Goal: Check status: Check status

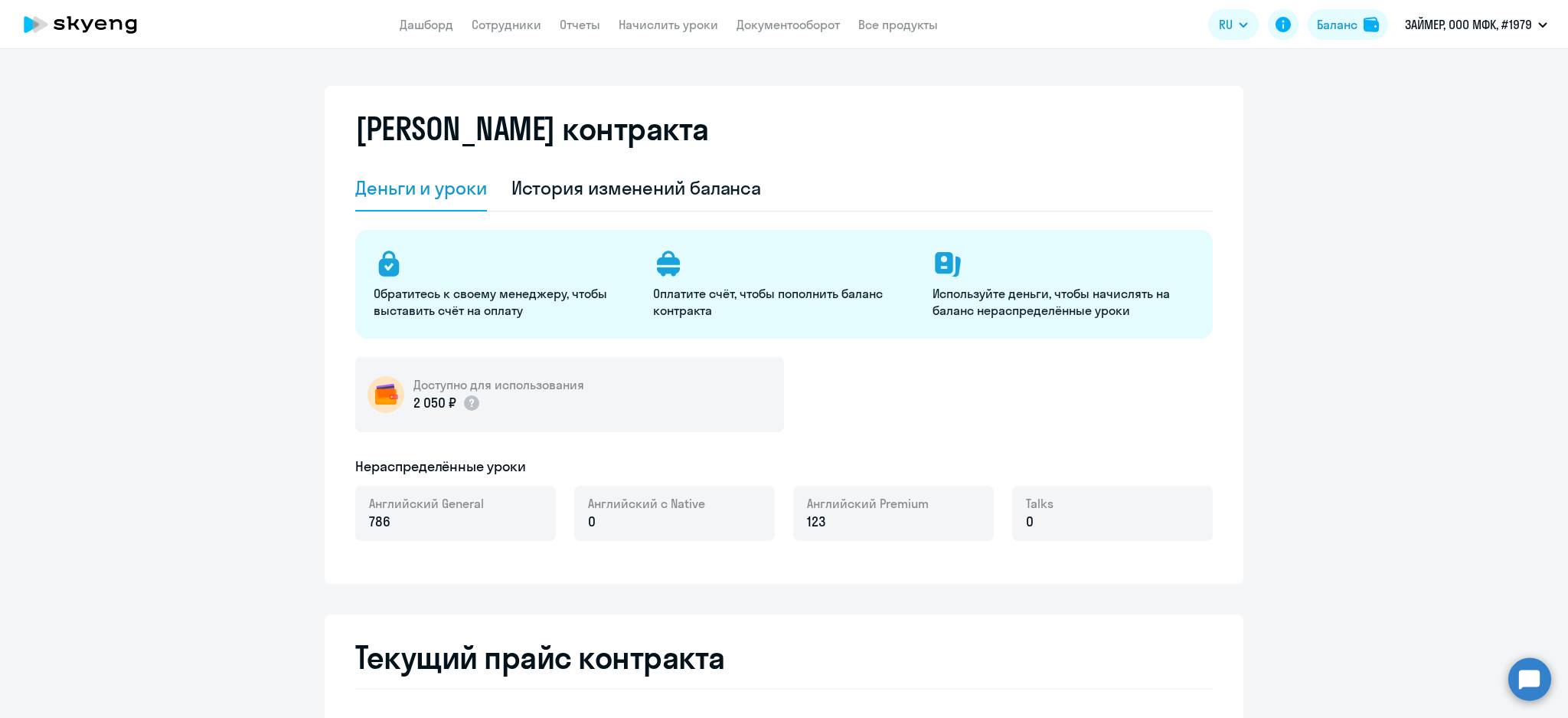
select select "english_adult_not_native_speaker"
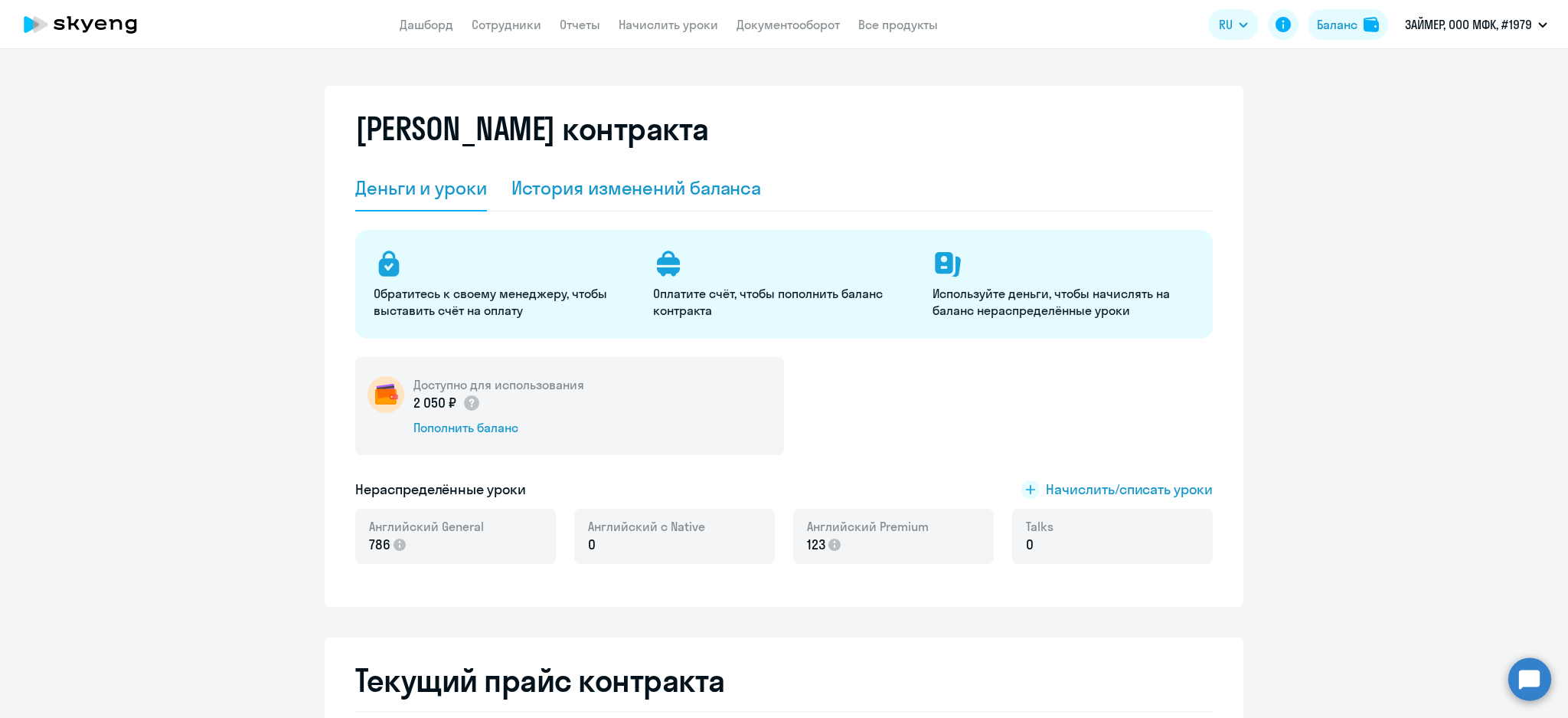
drag, startPoint x: 613, startPoint y: 197, endPoint x: 600, endPoint y: 208, distance: 17.0
click at [611, 197] on div "История изменений баланса" at bounding box center [636, 188] width 250 height 25
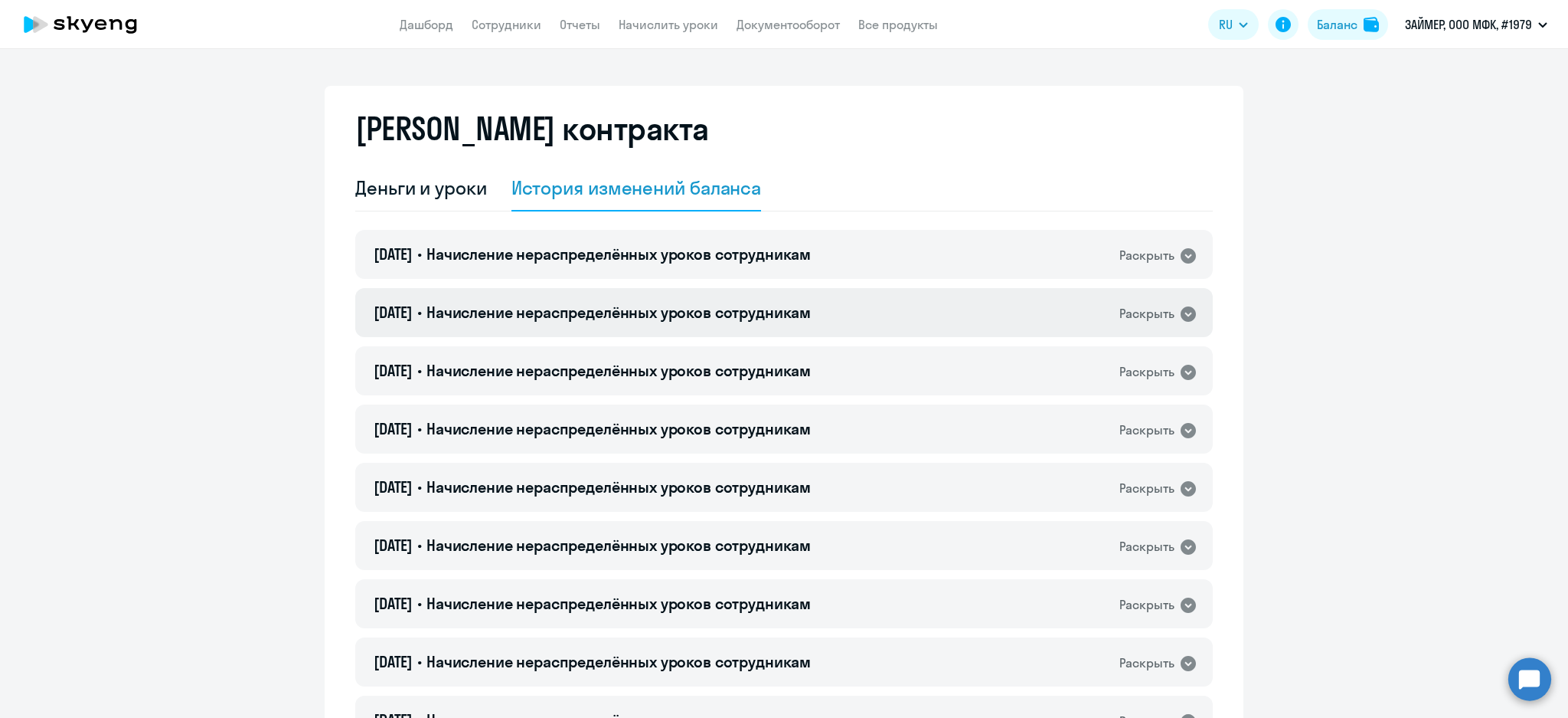
click at [640, 306] on span "Начисление нераспределённых уроков сотрудникам" at bounding box center [618, 313] width 384 height 19
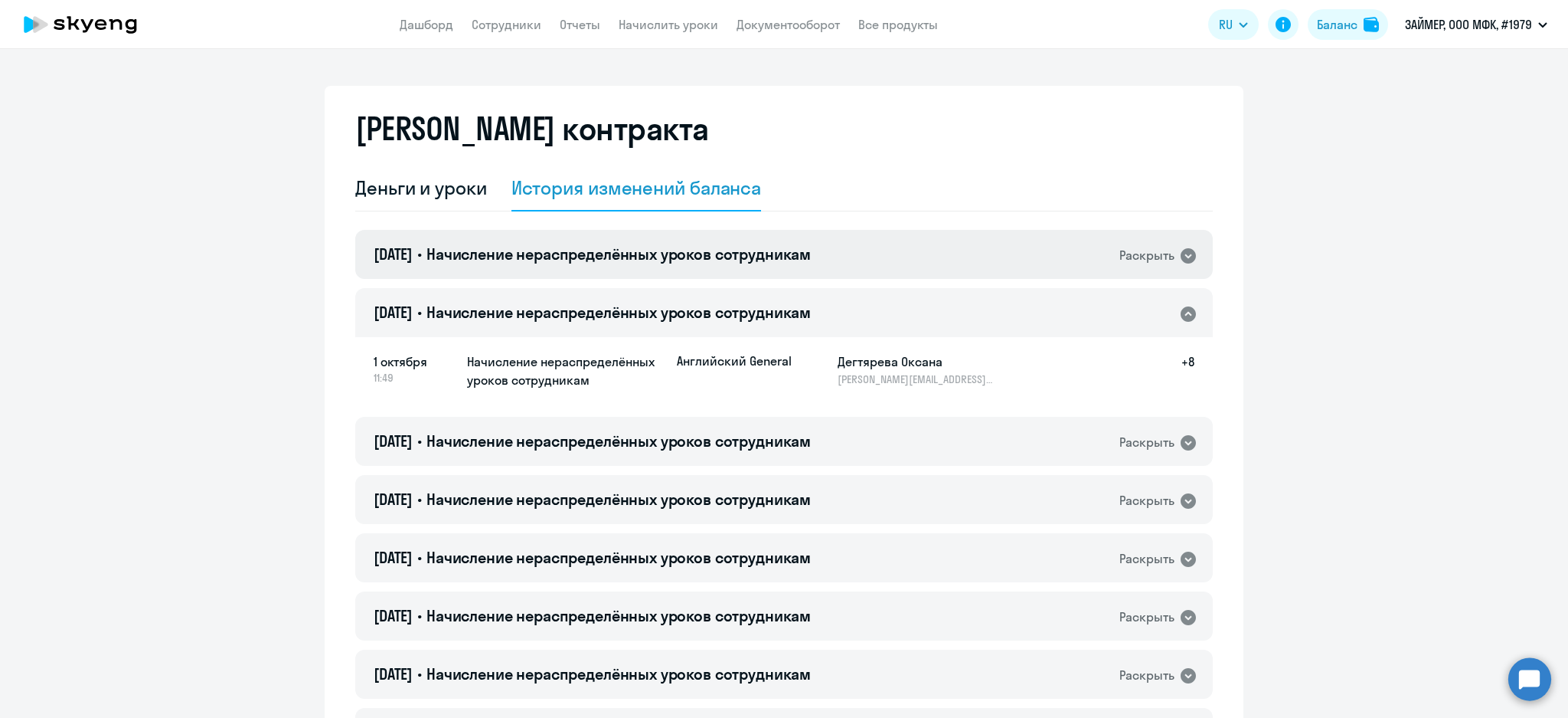
click at [647, 259] on span "Начисление нераспределённых уроков сотрудникам" at bounding box center [618, 254] width 384 height 19
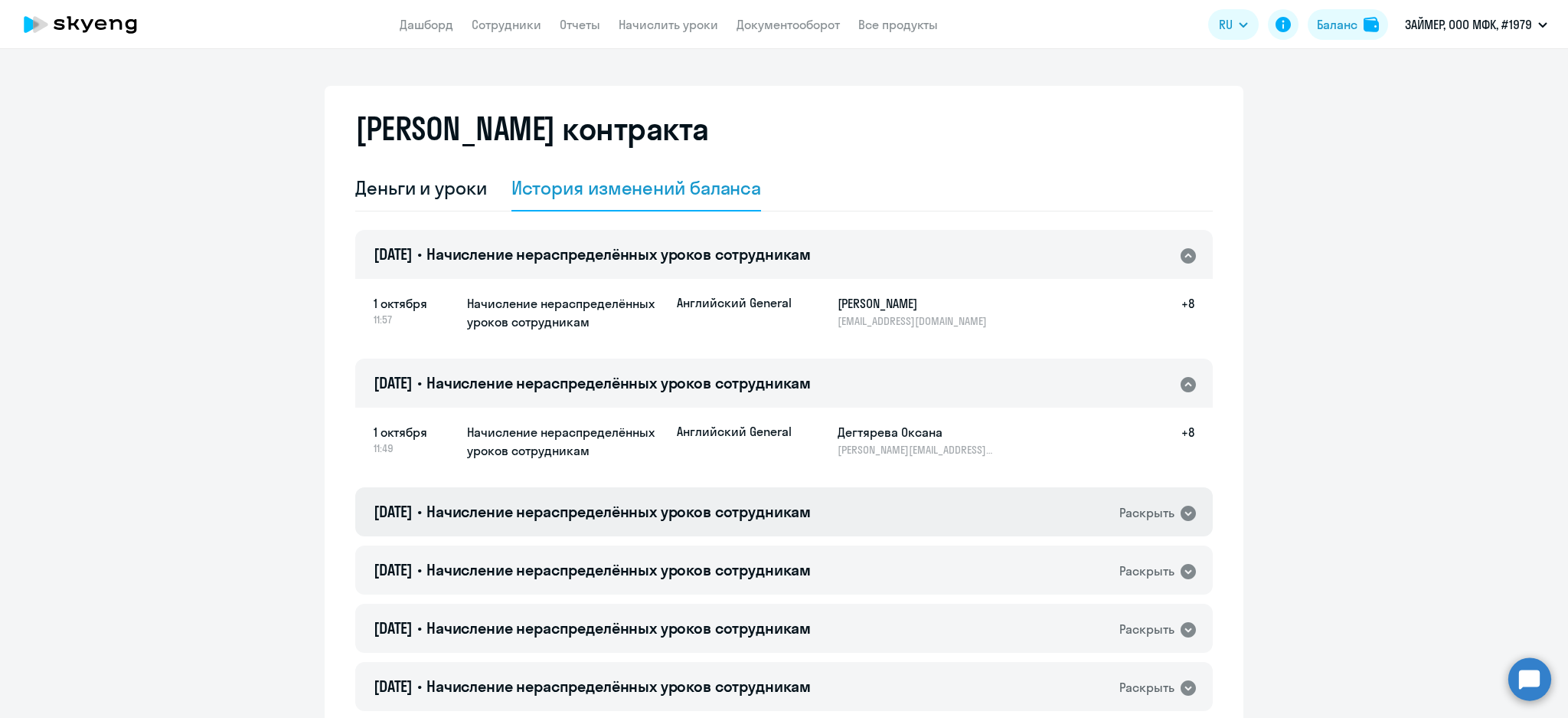
click at [714, 504] on span "Начисление нераспределённых уроков сотрудникам" at bounding box center [618, 511] width 384 height 19
